Goal: Information Seeking & Learning: Check status

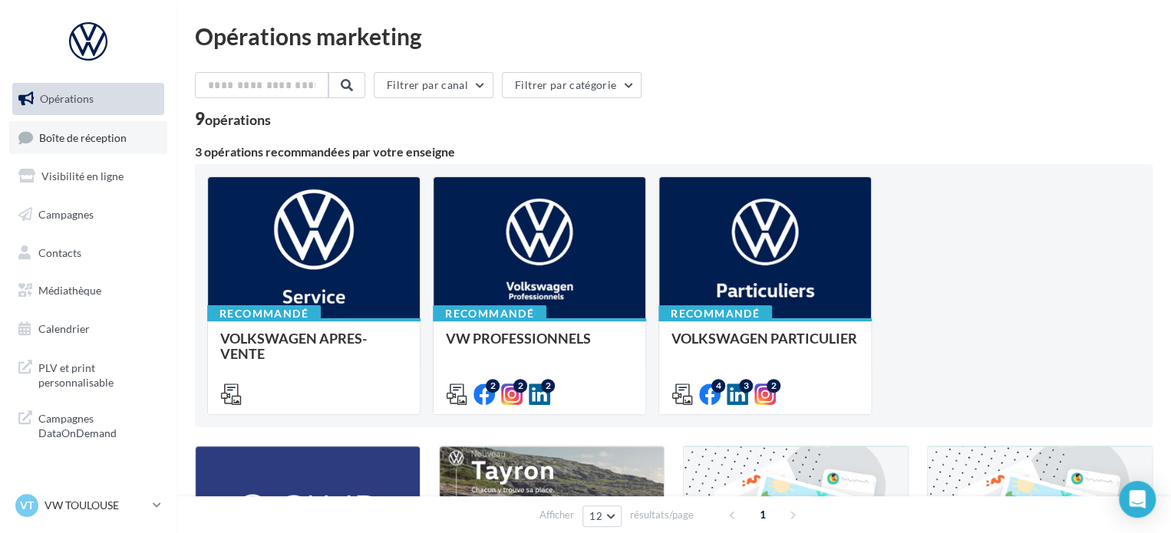
click at [90, 133] on span "Boîte de réception" at bounding box center [82, 136] width 87 height 13
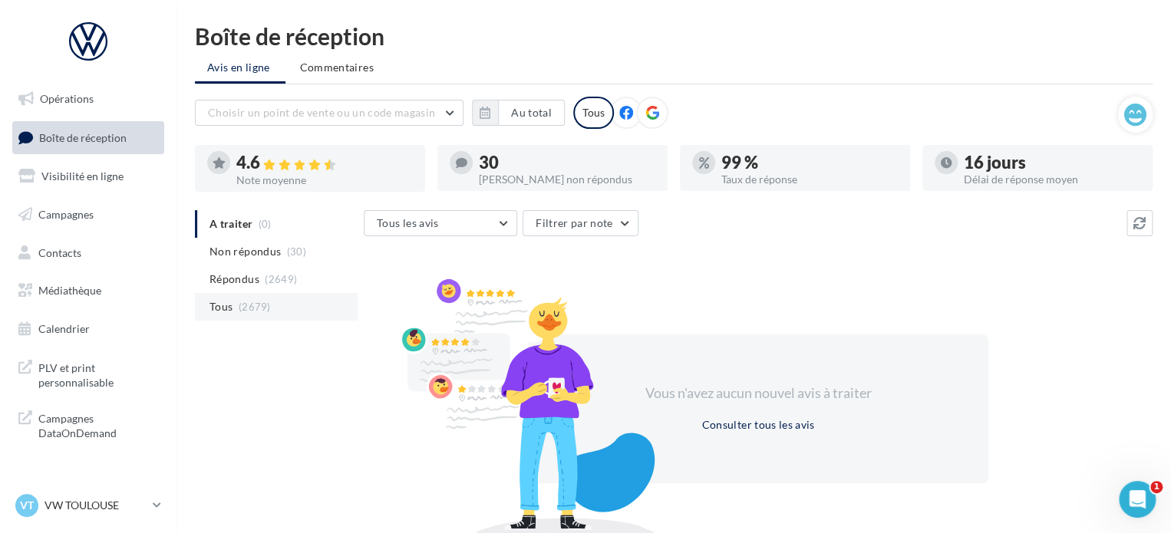
click at [273, 309] on li "Tous (2679)" at bounding box center [276, 307] width 163 height 28
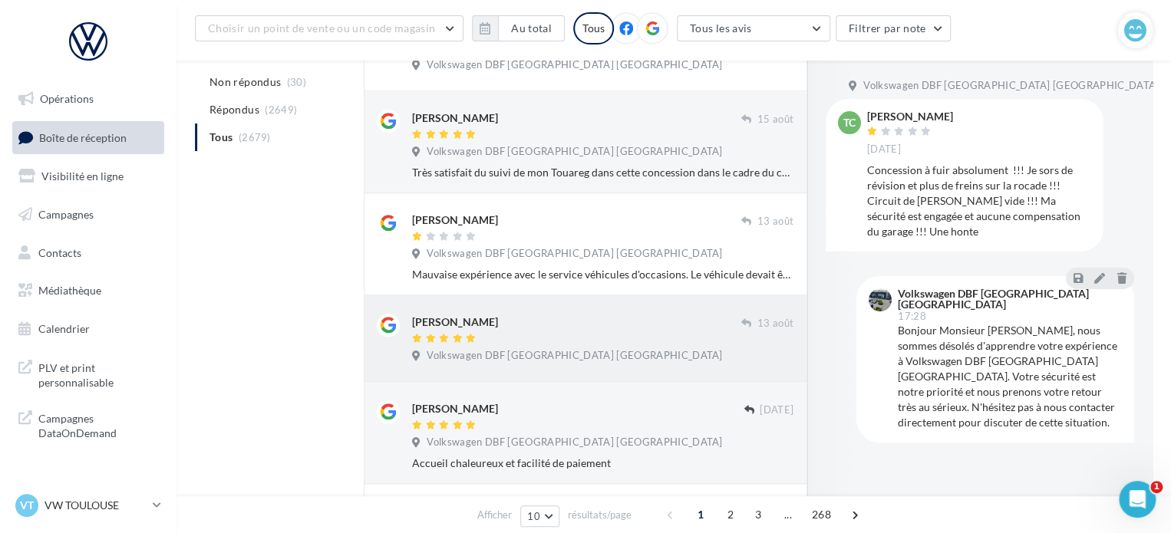
scroll to position [626, 0]
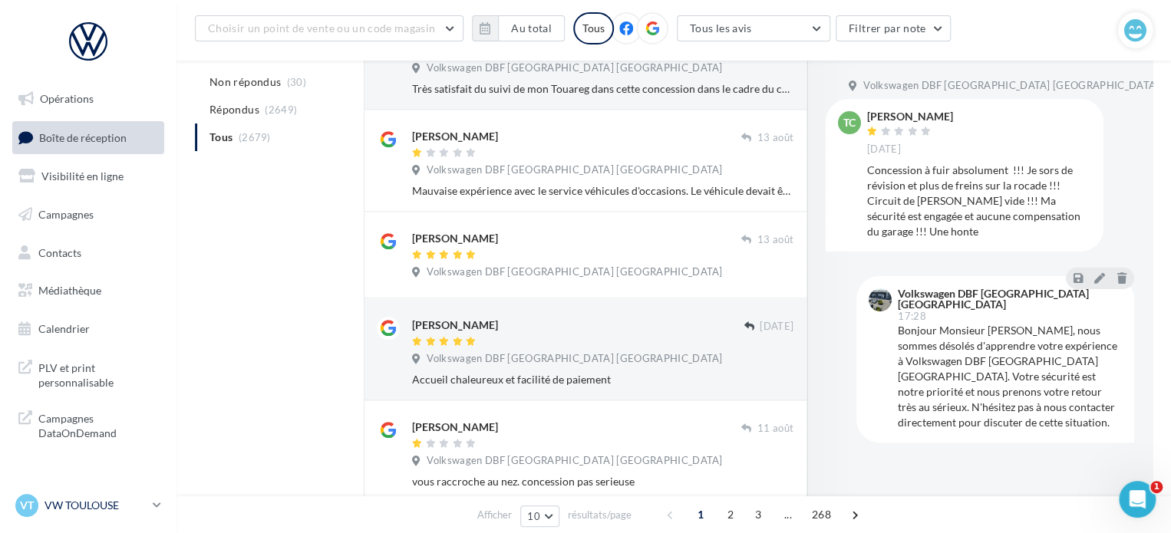
click at [130, 508] on p "VW TOULOUSE" at bounding box center [96, 505] width 102 height 15
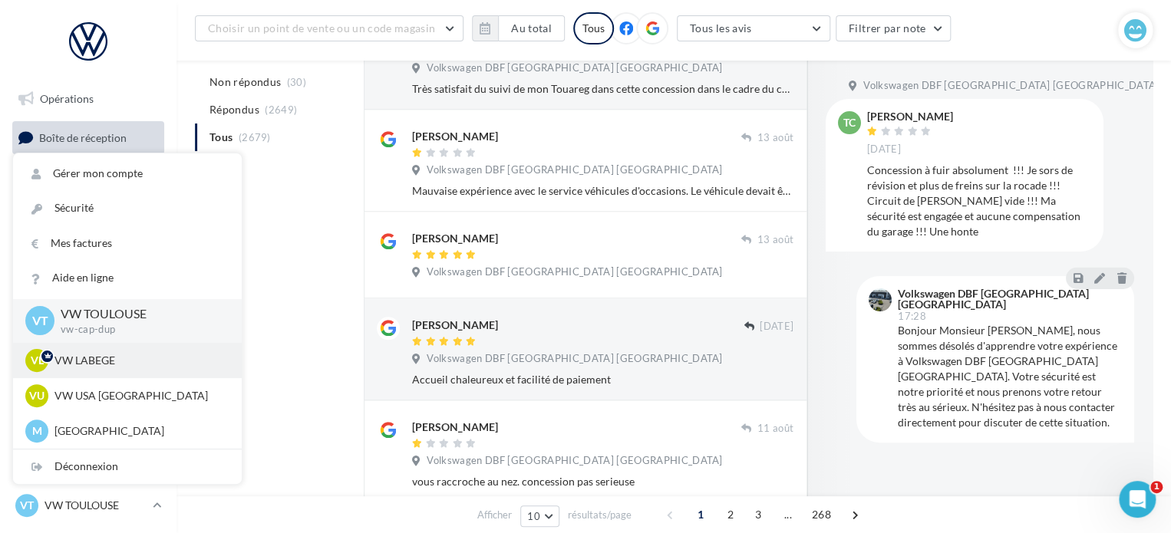
click at [130, 364] on p "VW LABEGE" at bounding box center [138, 360] width 169 height 15
